Goal: Find specific page/section: Find specific page/section

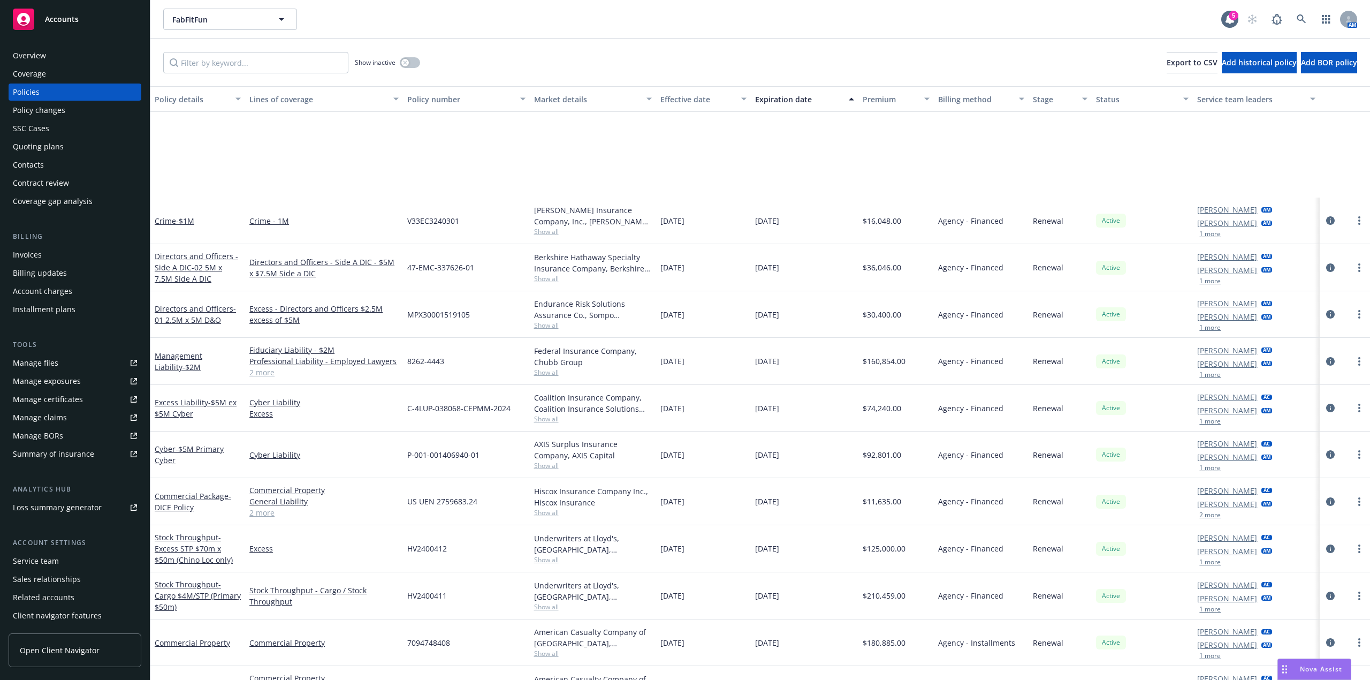
scroll to position [166, 0]
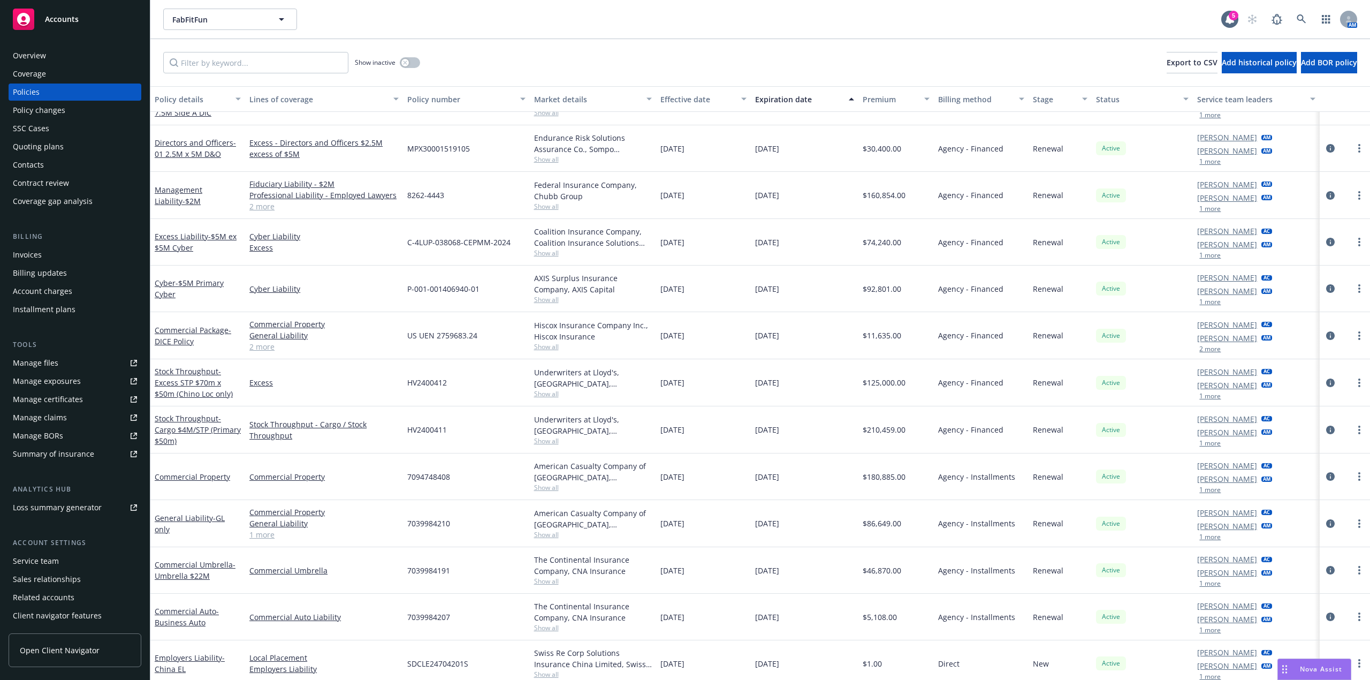
click at [553, 33] on div "FabFitFun FabFitFun 5 AM" at bounding box center [760, 19] width 1220 height 39
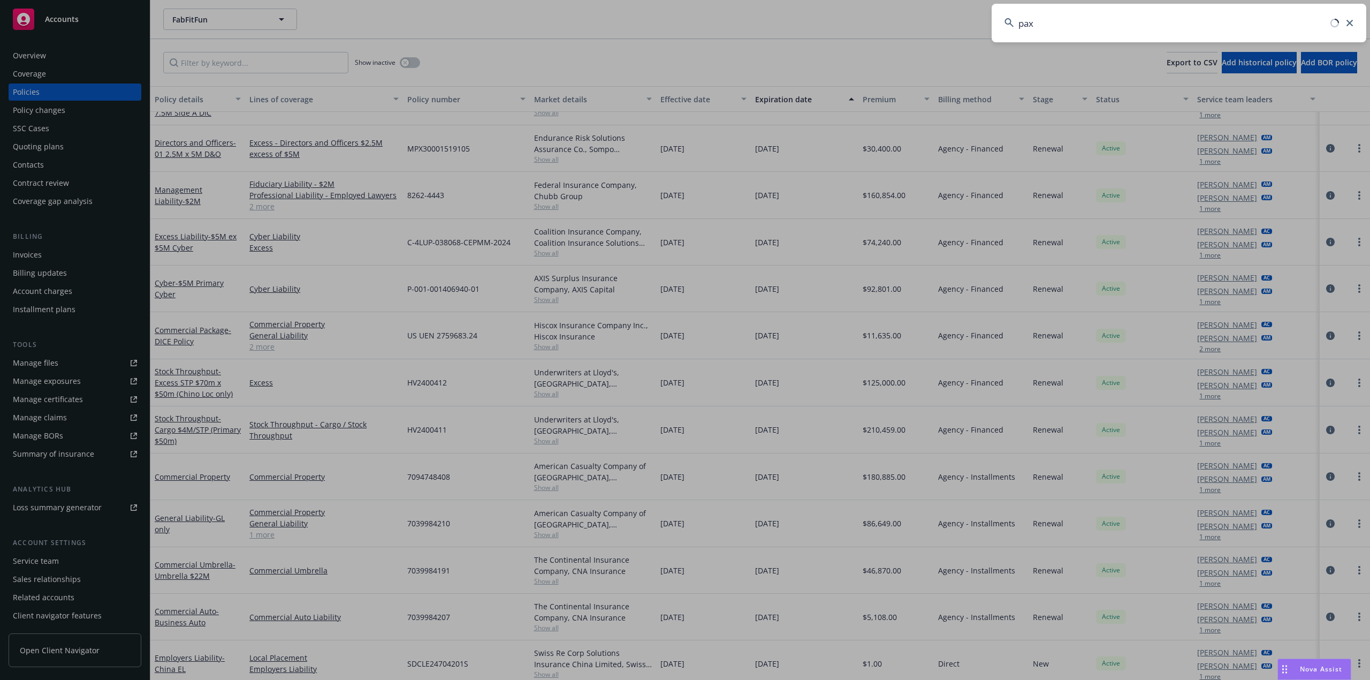
type input "pax8"
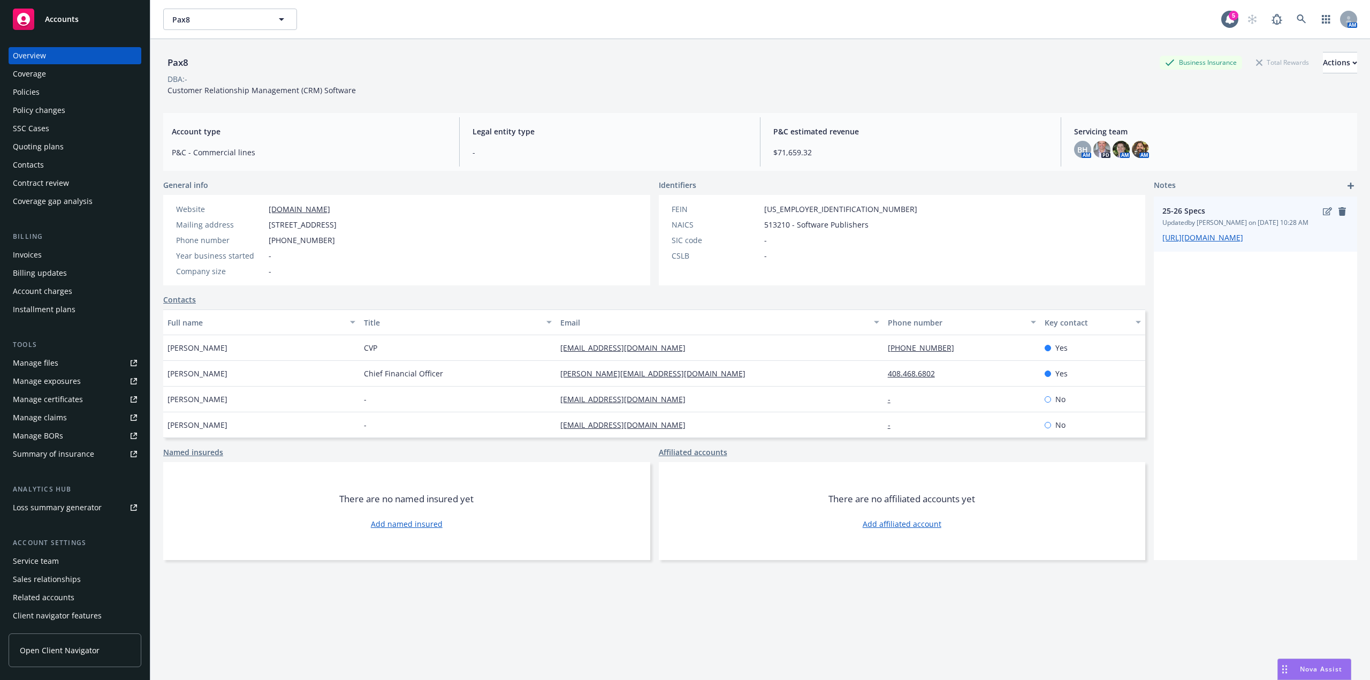
click at [1189, 243] on span "[URL][DOMAIN_NAME]" at bounding box center [1256, 237] width 186 height 11
click at [649, 113] on div "Account type P&C - Commercial lines Legal entity type - P&C estimated revenue $…" at bounding box center [760, 142] width 1194 height 58
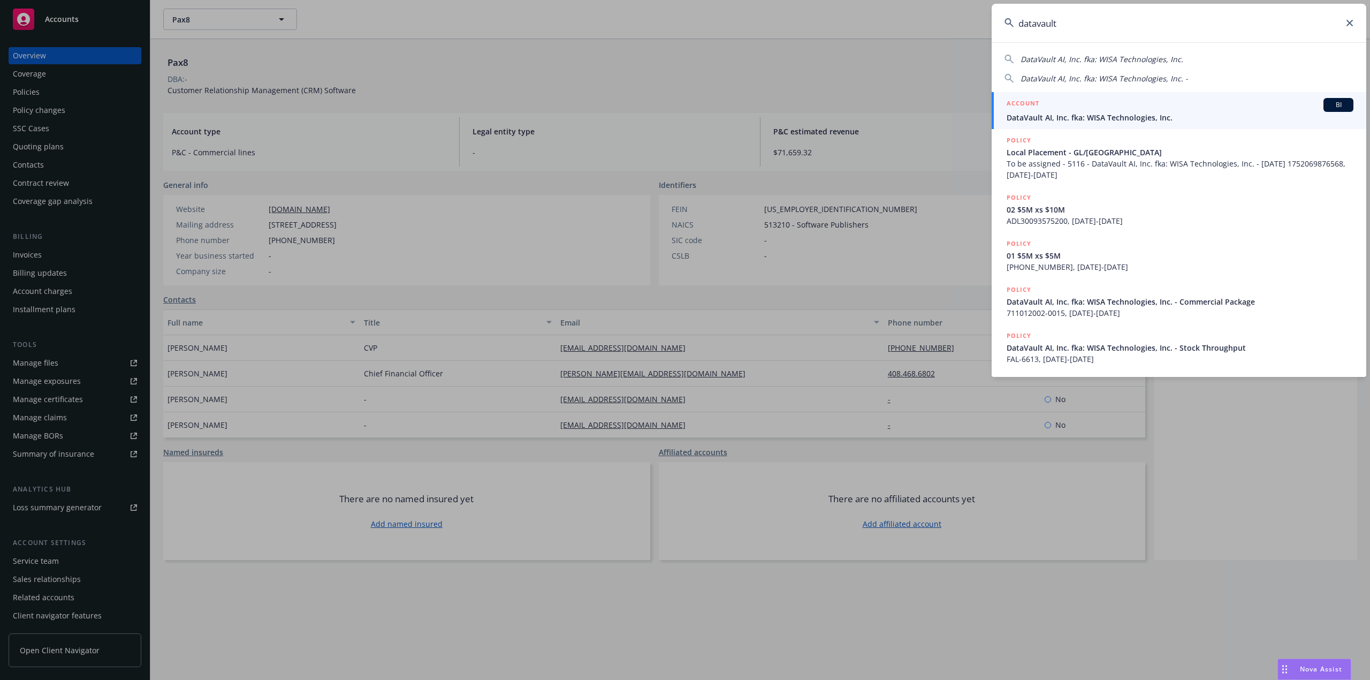
type input "datavault"
click at [1339, 105] on span "BI" at bounding box center [1338, 105] width 21 height 10
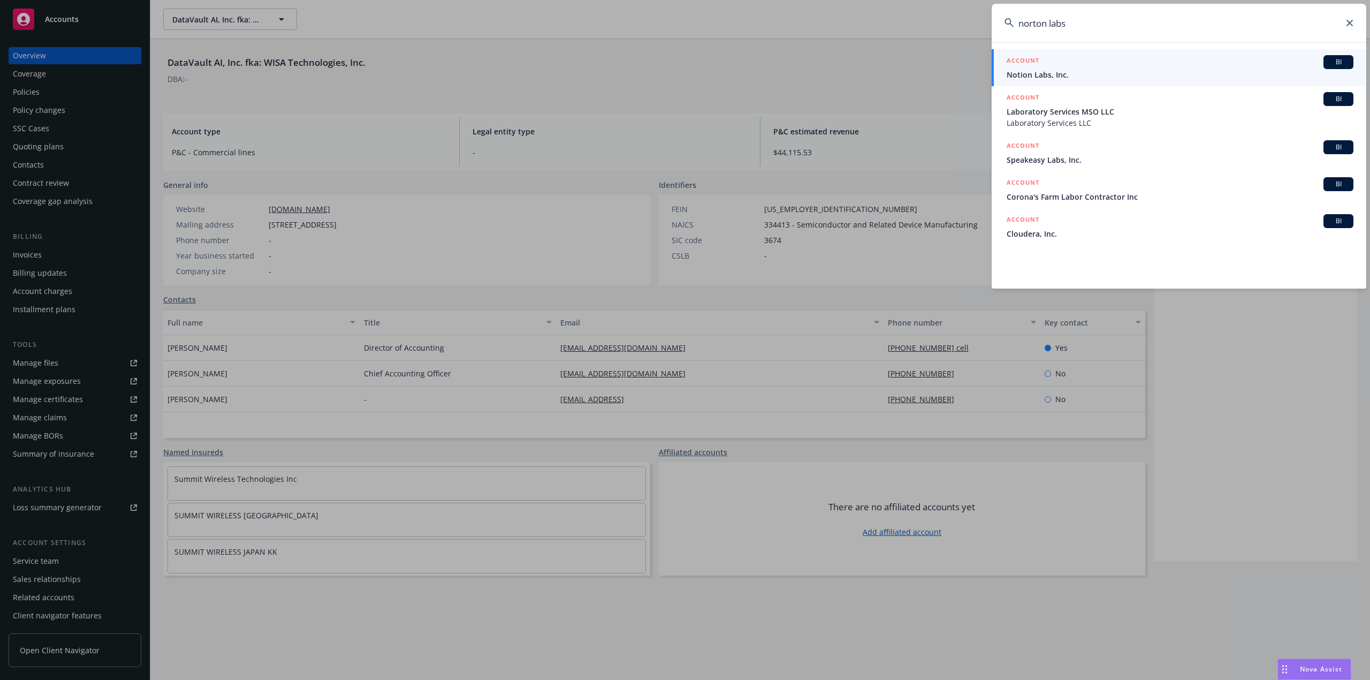
type input "norton labs"
drag, startPoint x: 1349, startPoint y: 61, endPoint x: 1341, endPoint y: 56, distance: 8.9
click at [1347, 59] on span "BI" at bounding box center [1338, 62] width 21 height 10
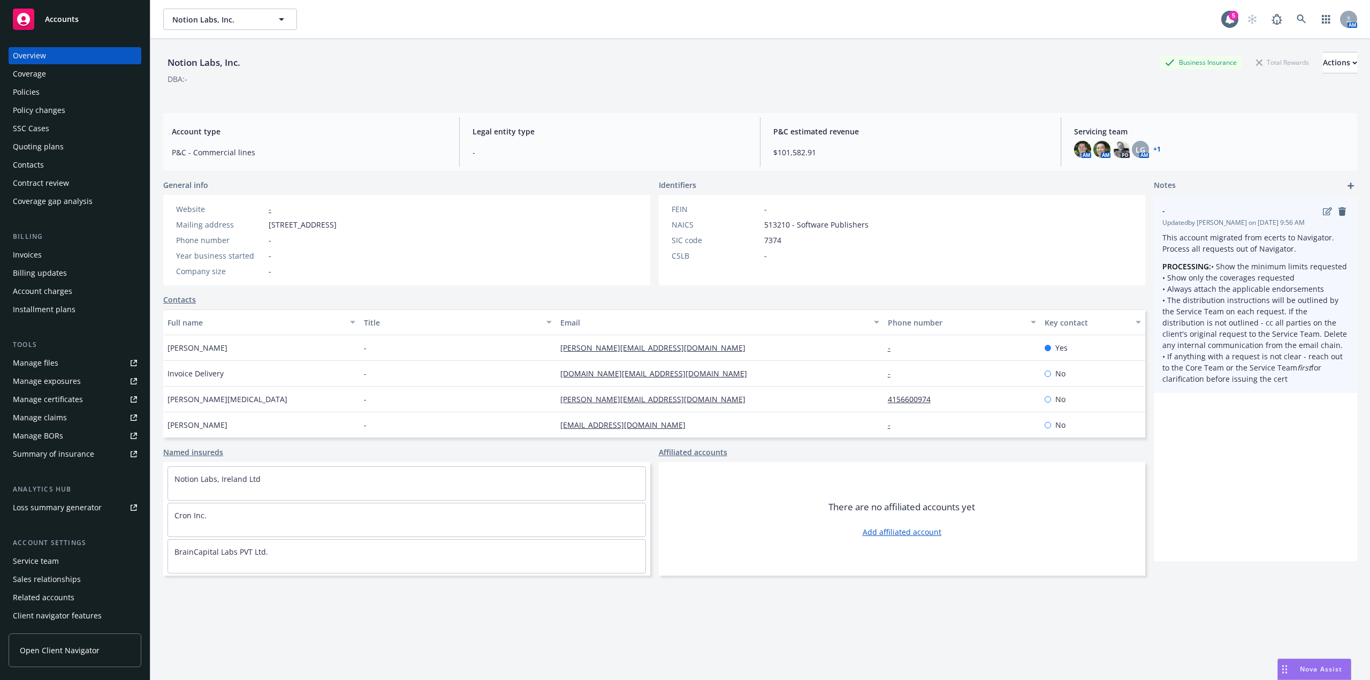
click at [1191, 255] on div "This account migrated from ecerts to Navigator. Process all requests out of Nav…" at bounding box center [1256, 308] width 186 height 153
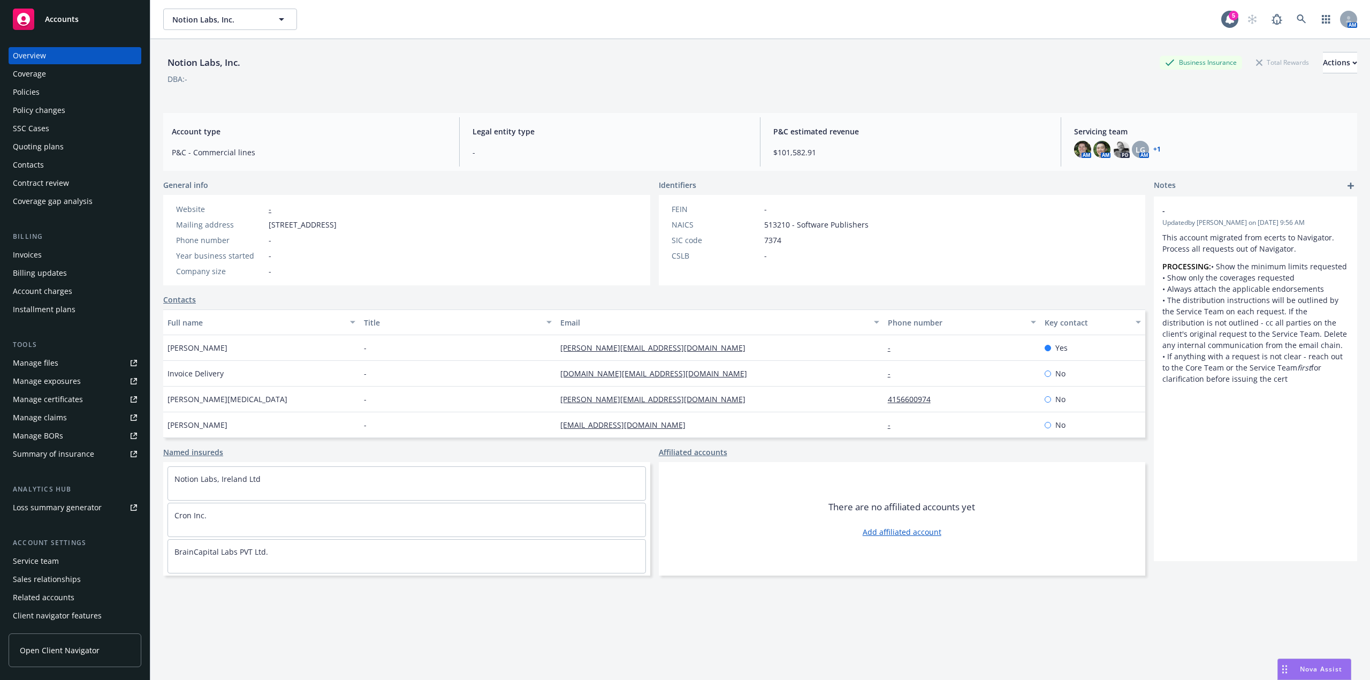
click at [447, 108] on div "Notion Labs, Inc. Business Insurance Total Rewards Actions DBA: - Account type …" at bounding box center [760, 372] width 1194 height 667
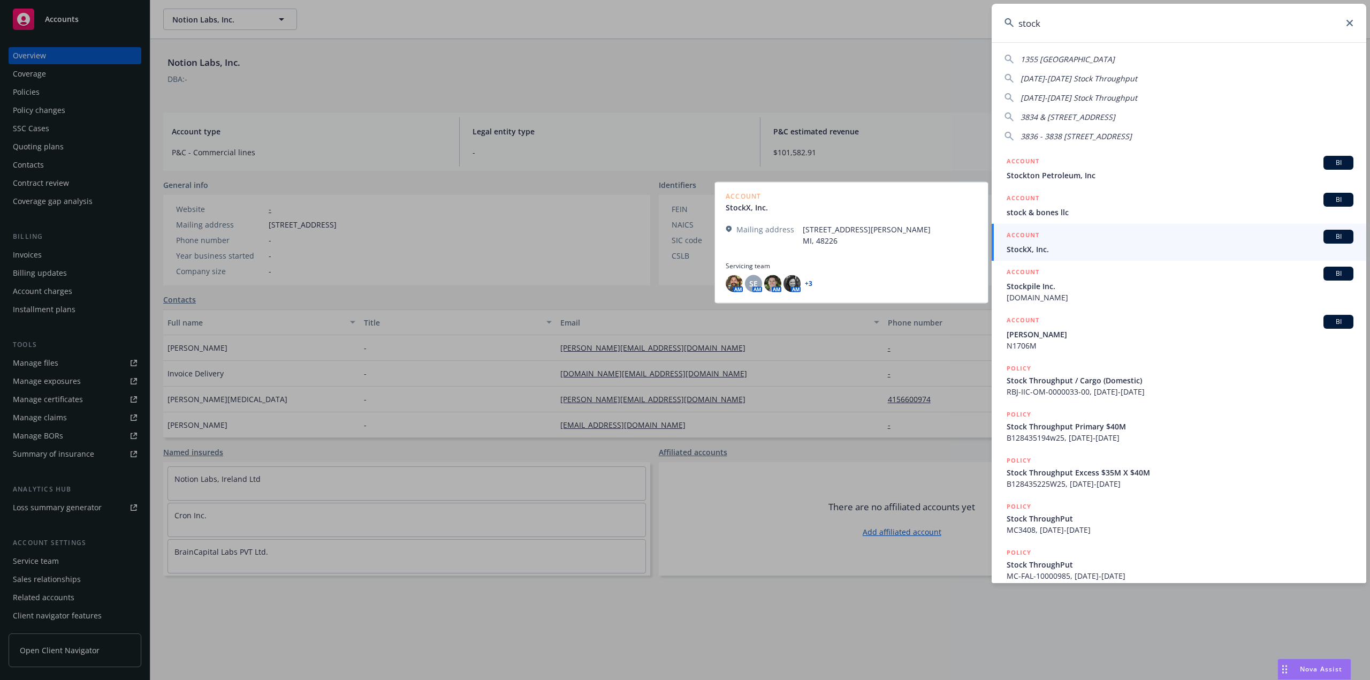
type input "stock"
click at [1328, 234] on span "BI" at bounding box center [1338, 237] width 21 height 10
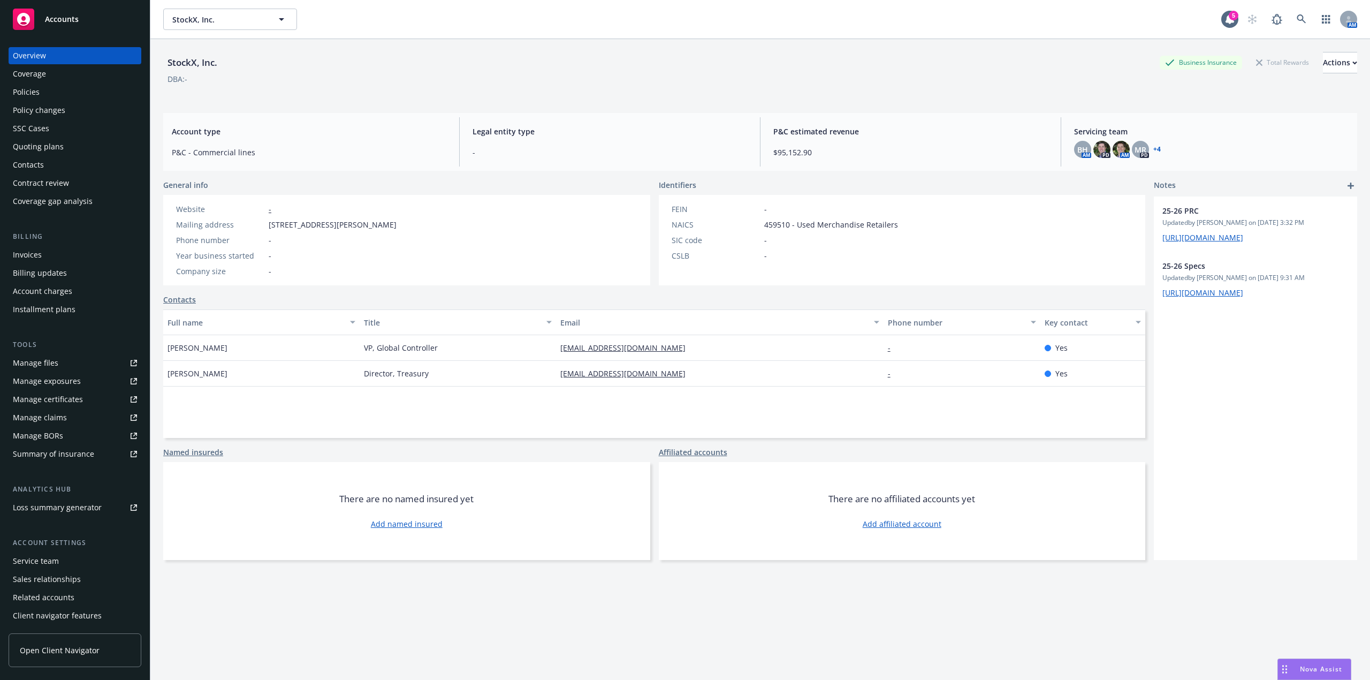
click at [788, 69] on div "StockX, Inc. Business Insurance Total Rewards Actions" at bounding box center [760, 62] width 1194 height 21
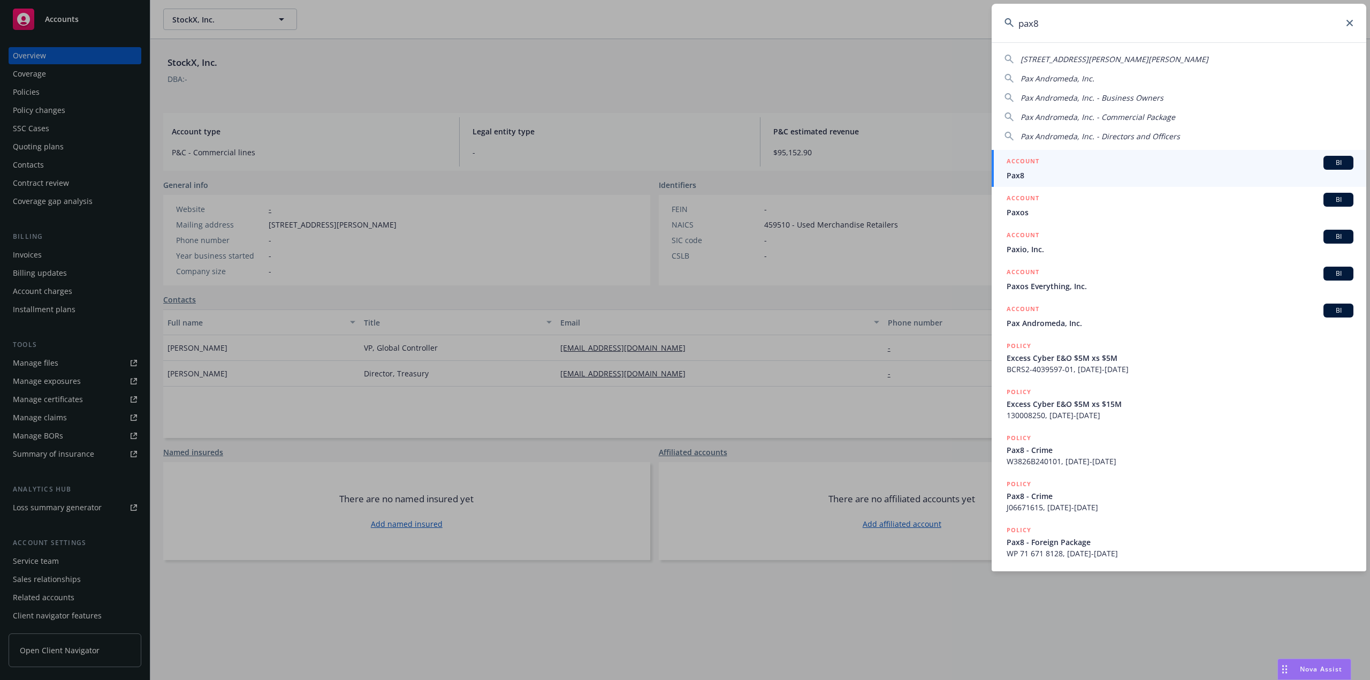
type input "pax8"
click at [1334, 162] on span "BI" at bounding box center [1338, 163] width 21 height 10
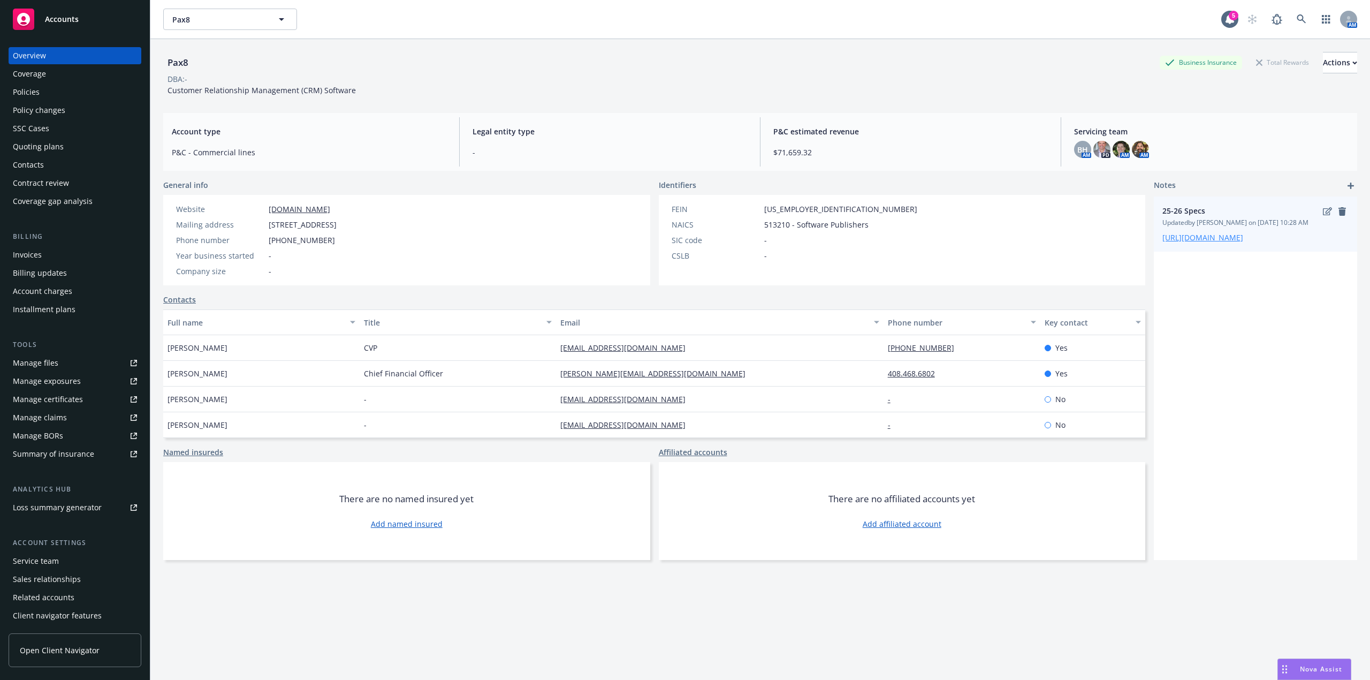
click at [1185, 242] on link "[URL][DOMAIN_NAME]" at bounding box center [1203, 237] width 81 height 10
